Goal: Task Accomplishment & Management: Use online tool/utility

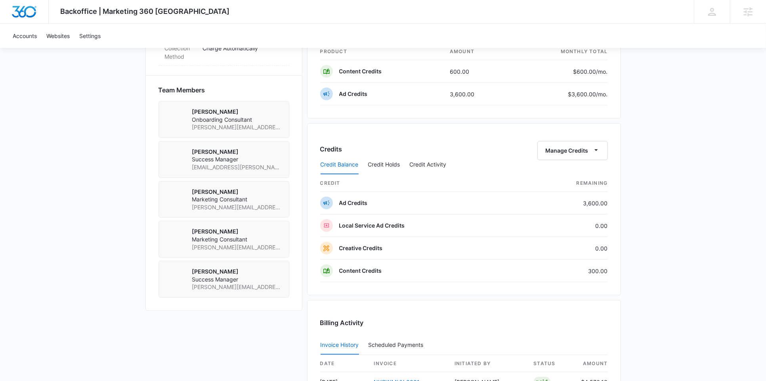
scroll to position [557, 0]
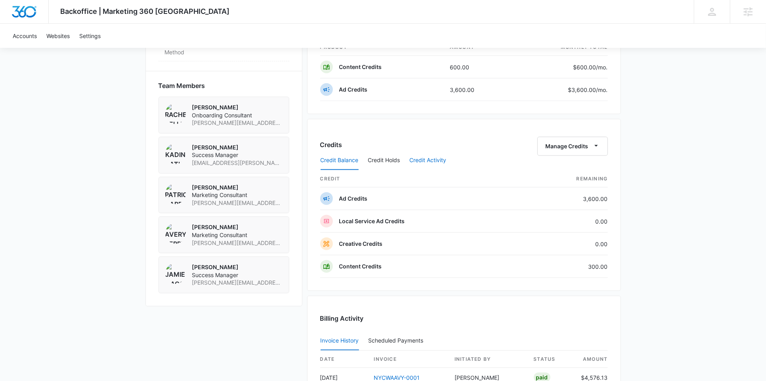
click at [422, 156] on button "Credit Activity" at bounding box center [428, 160] width 37 height 19
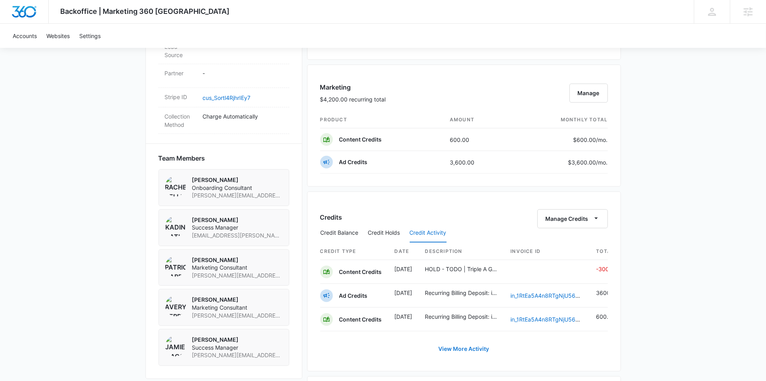
scroll to position [477, 0]
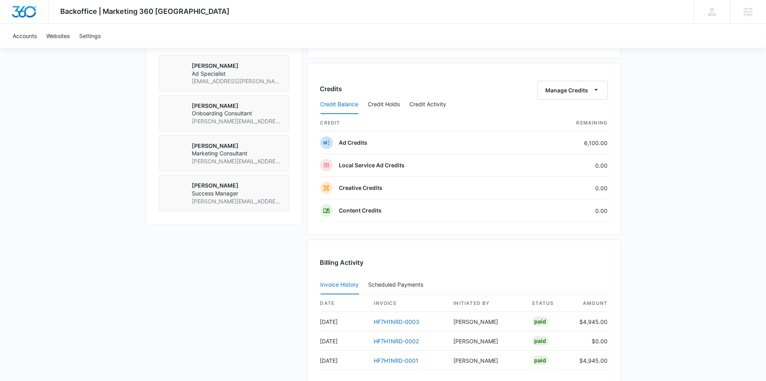
scroll to position [556, 0]
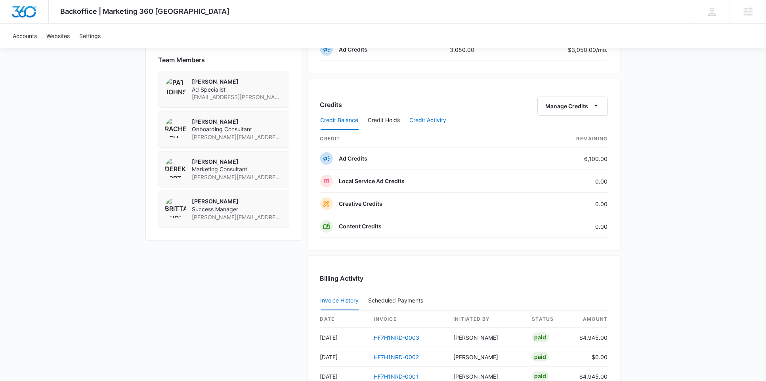
click at [426, 117] on button "Credit Activity" at bounding box center [428, 120] width 37 height 19
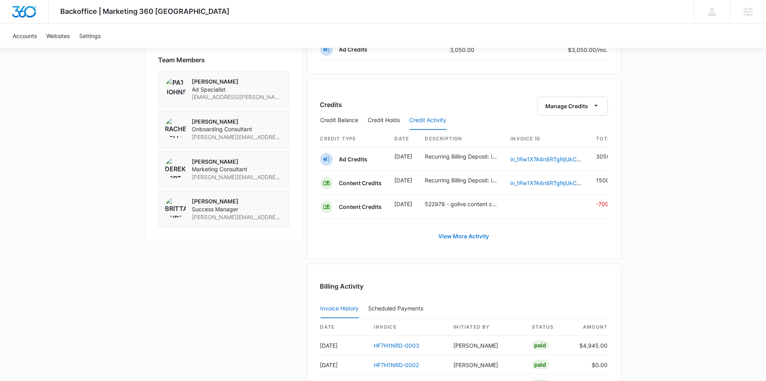
click at [466, 235] on link "View More Activity" at bounding box center [464, 236] width 67 height 19
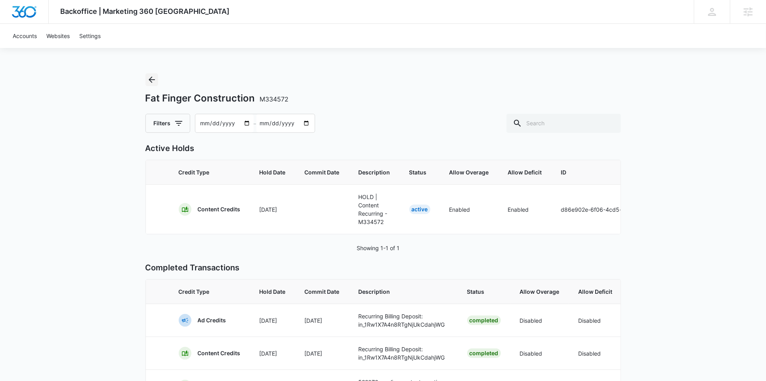
click at [148, 80] on icon "Back" at bounding box center [152, 80] width 10 height 10
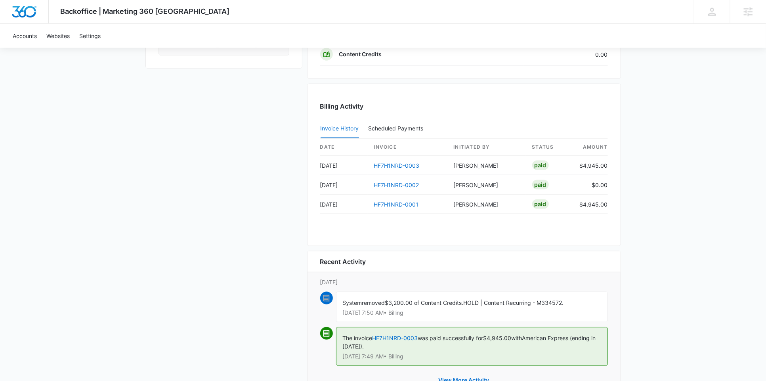
scroll to position [727, 0]
click at [400, 189] on link "HF7H1NRD-0002" at bounding box center [396, 185] width 45 height 7
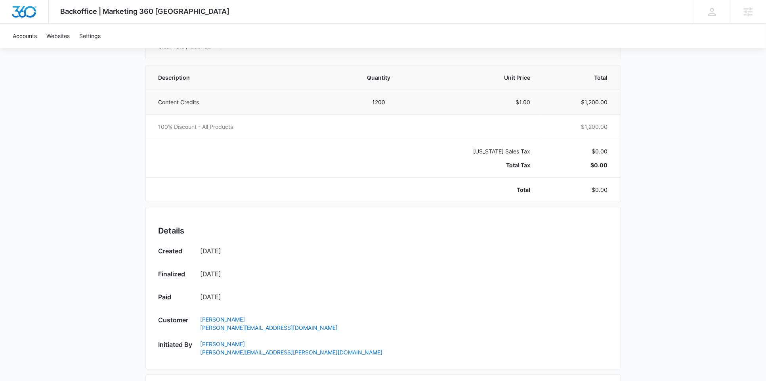
scroll to position [150, 0]
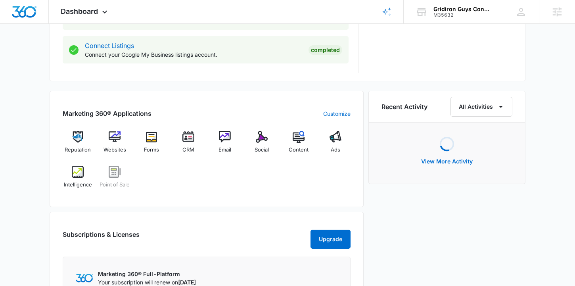
scroll to position [435, 0]
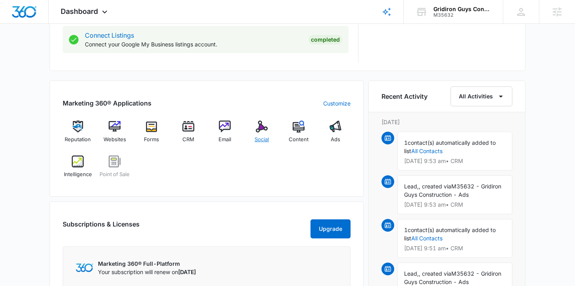
click at [260, 137] on span "Social" at bounding box center [261, 140] width 14 height 8
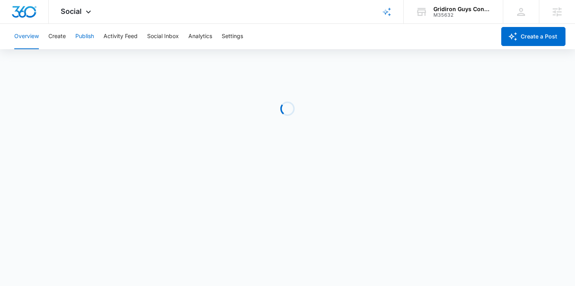
click at [91, 34] on button "Publish" at bounding box center [84, 36] width 19 height 25
click at [65, 60] on button "Schedules" at bounding box center [60, 61] width 27 height 22
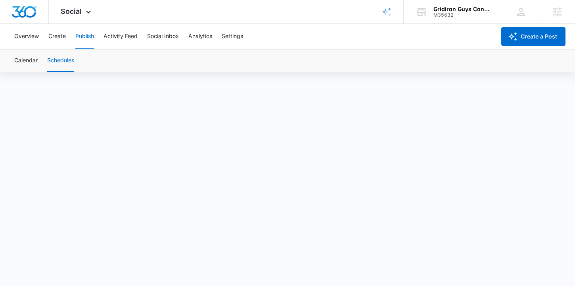
click at [63, 58] on button "Schedules" at bounding box center [60, 61] width 27 height 22
click at [55, 35] on button "Create" at bounding box center [56, 36] width 17 height 25
